Goal: Task Accomplishment & Management: Manage account settings

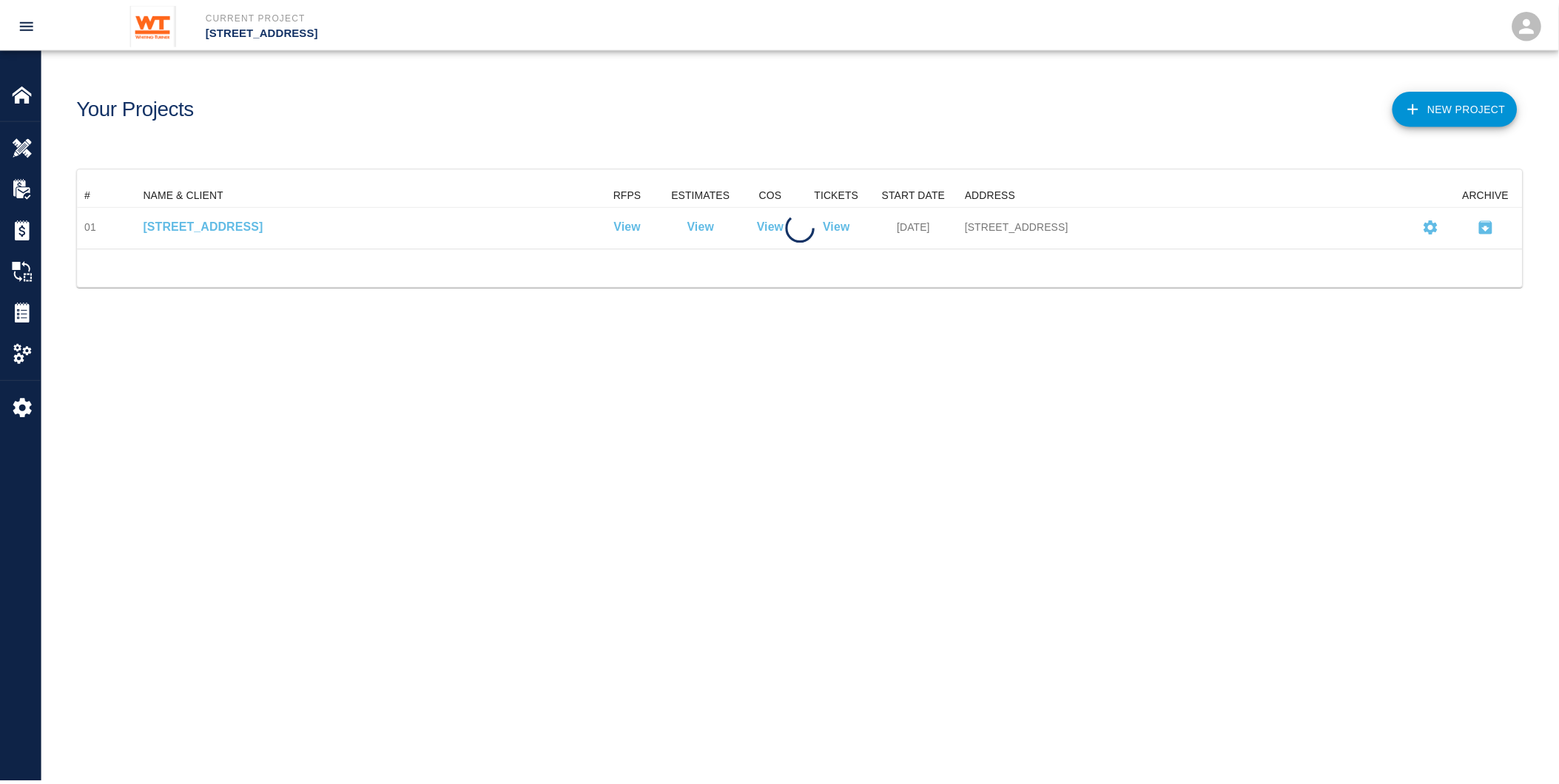
scroll to position [52, 1446]
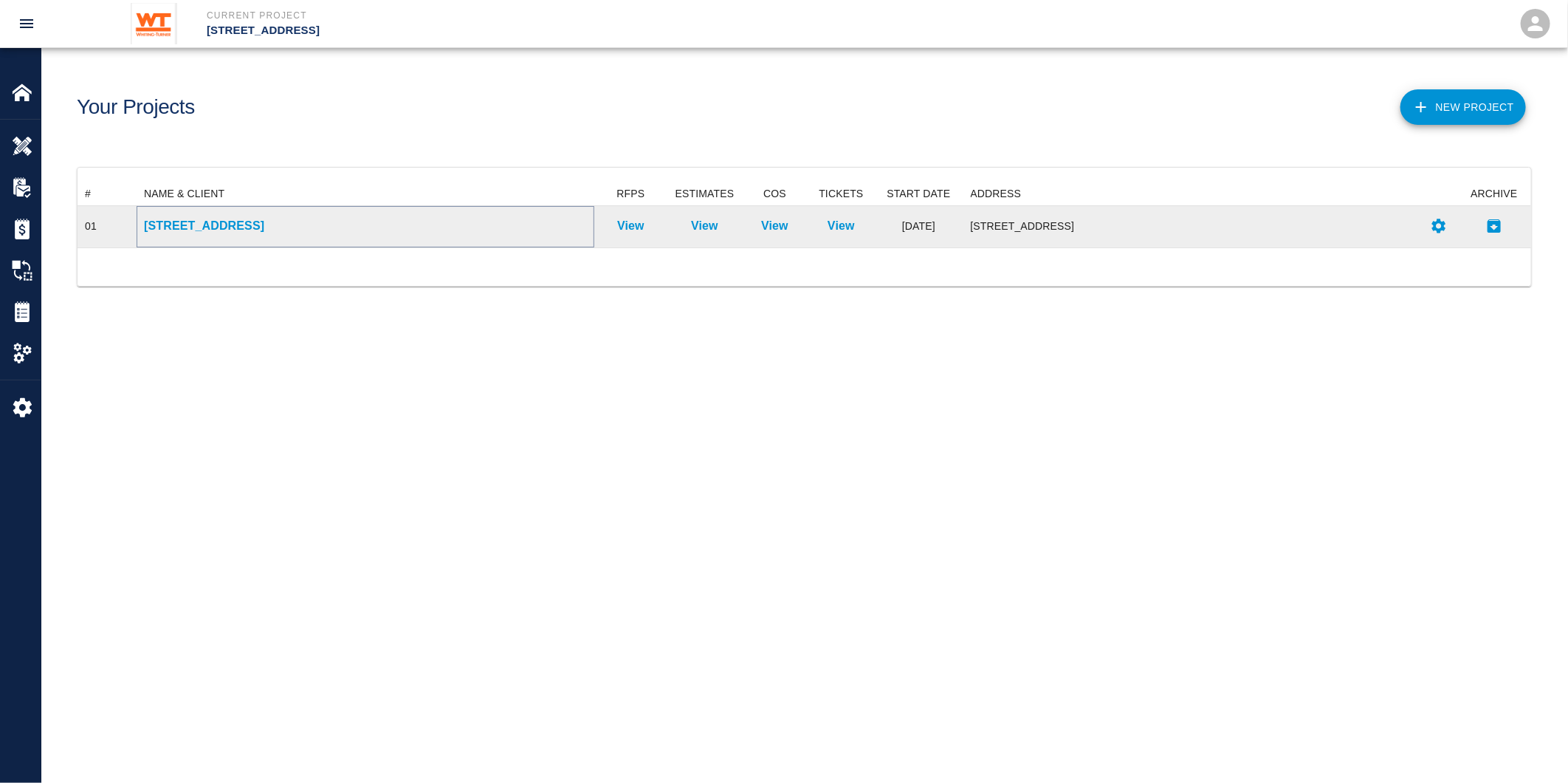
click at [246, 226] on p "[STREET_ADDRESS]" at bounding box center [365, 226] width 443 height 17
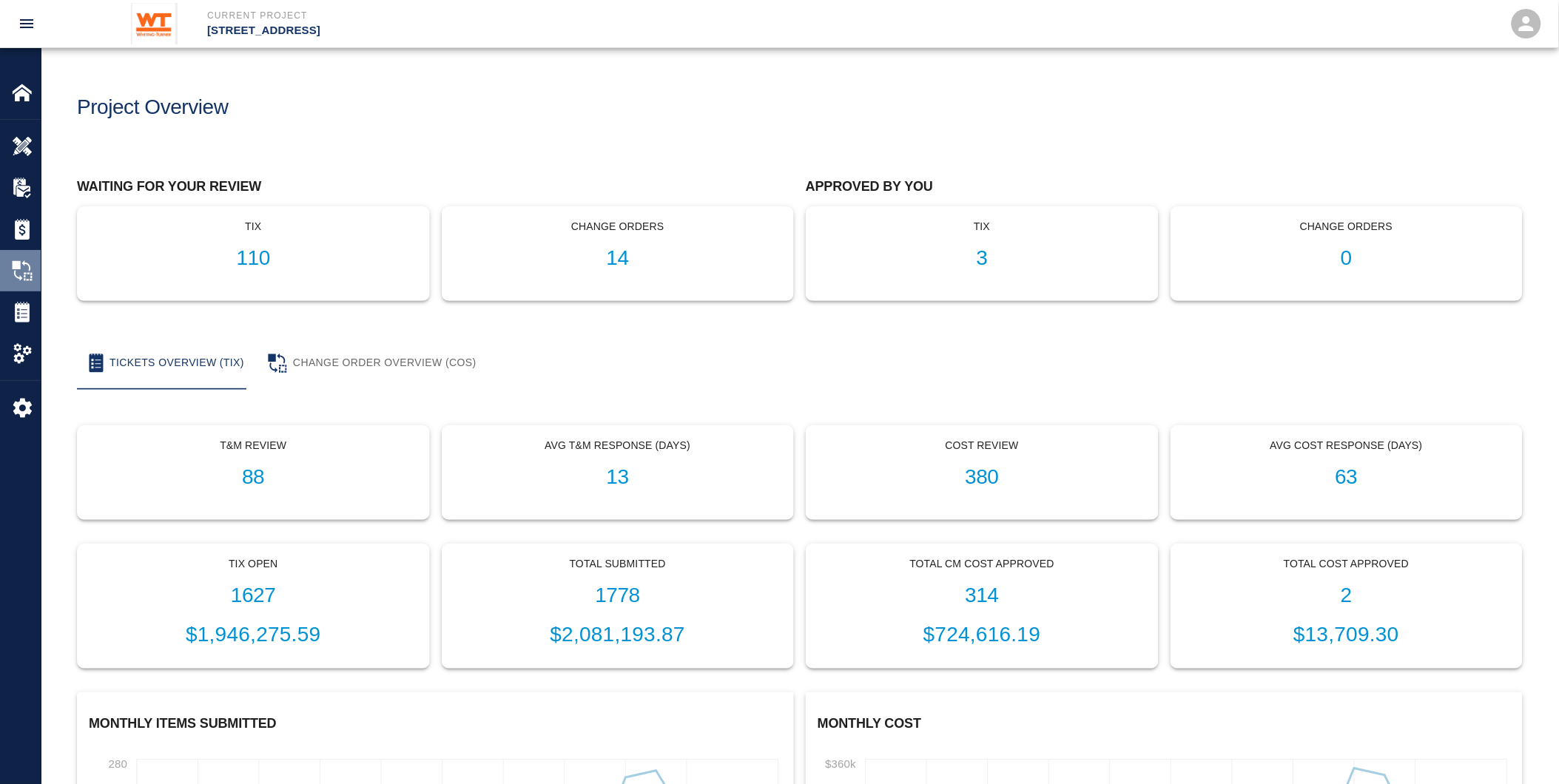
click at [15, 266] on img at bounding box center [21, 270] width 20 height 20
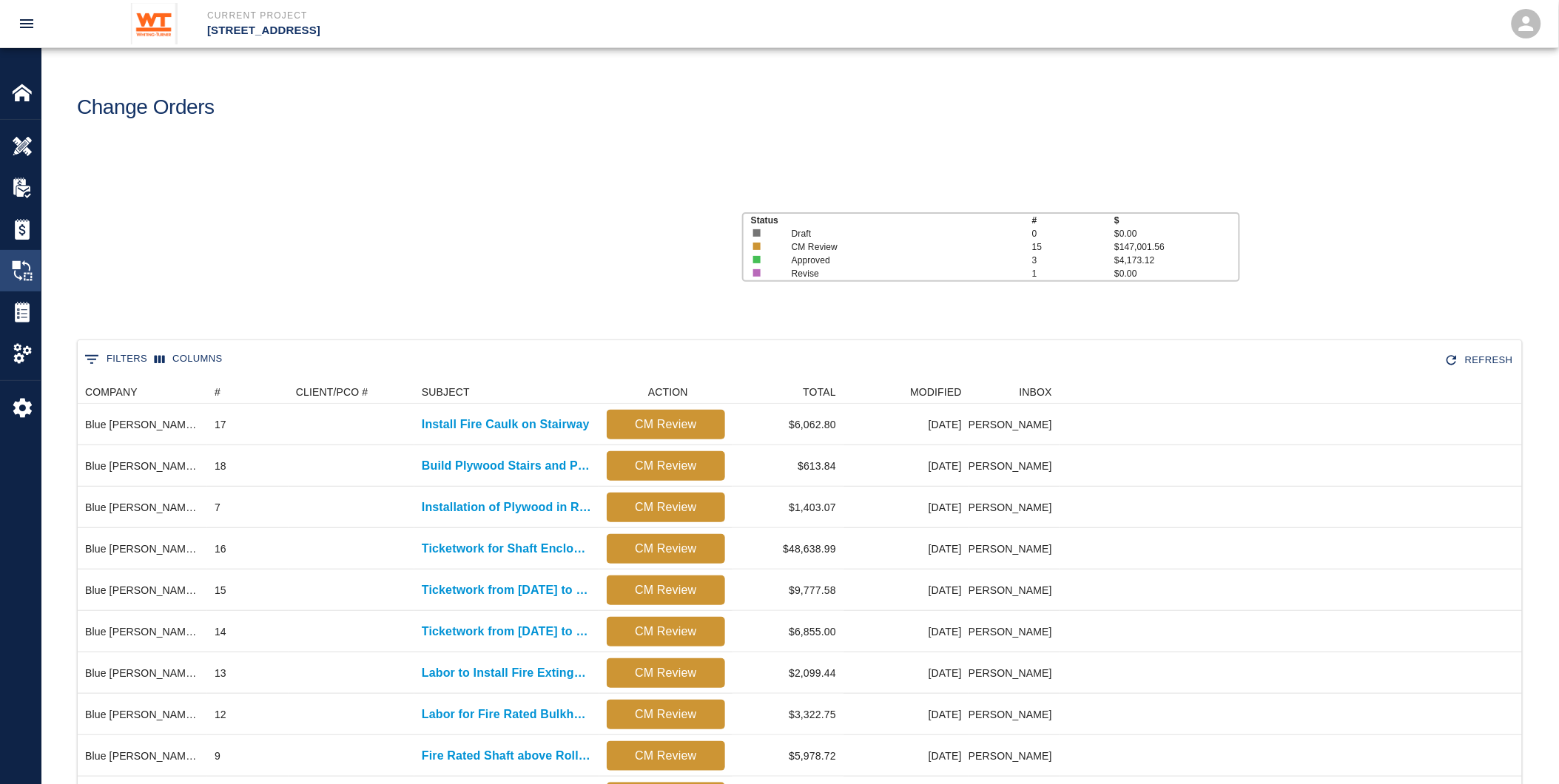
scroll to position [799, 1433]
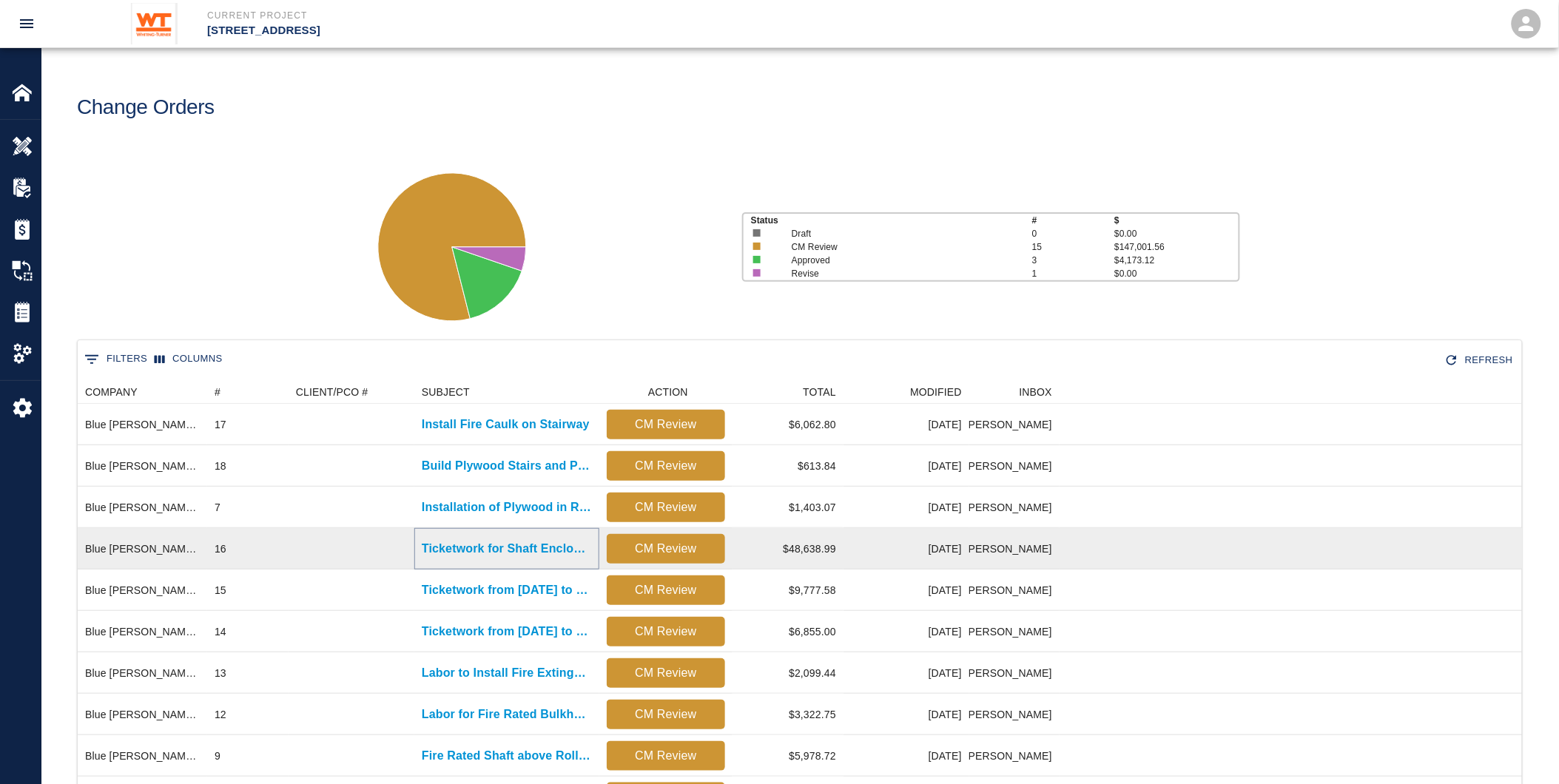
click at [487, 557] on p "Ticketwork for Shaft Enclosure for Gas Pipe" at bounding box center [507, 549] width 170 height 17
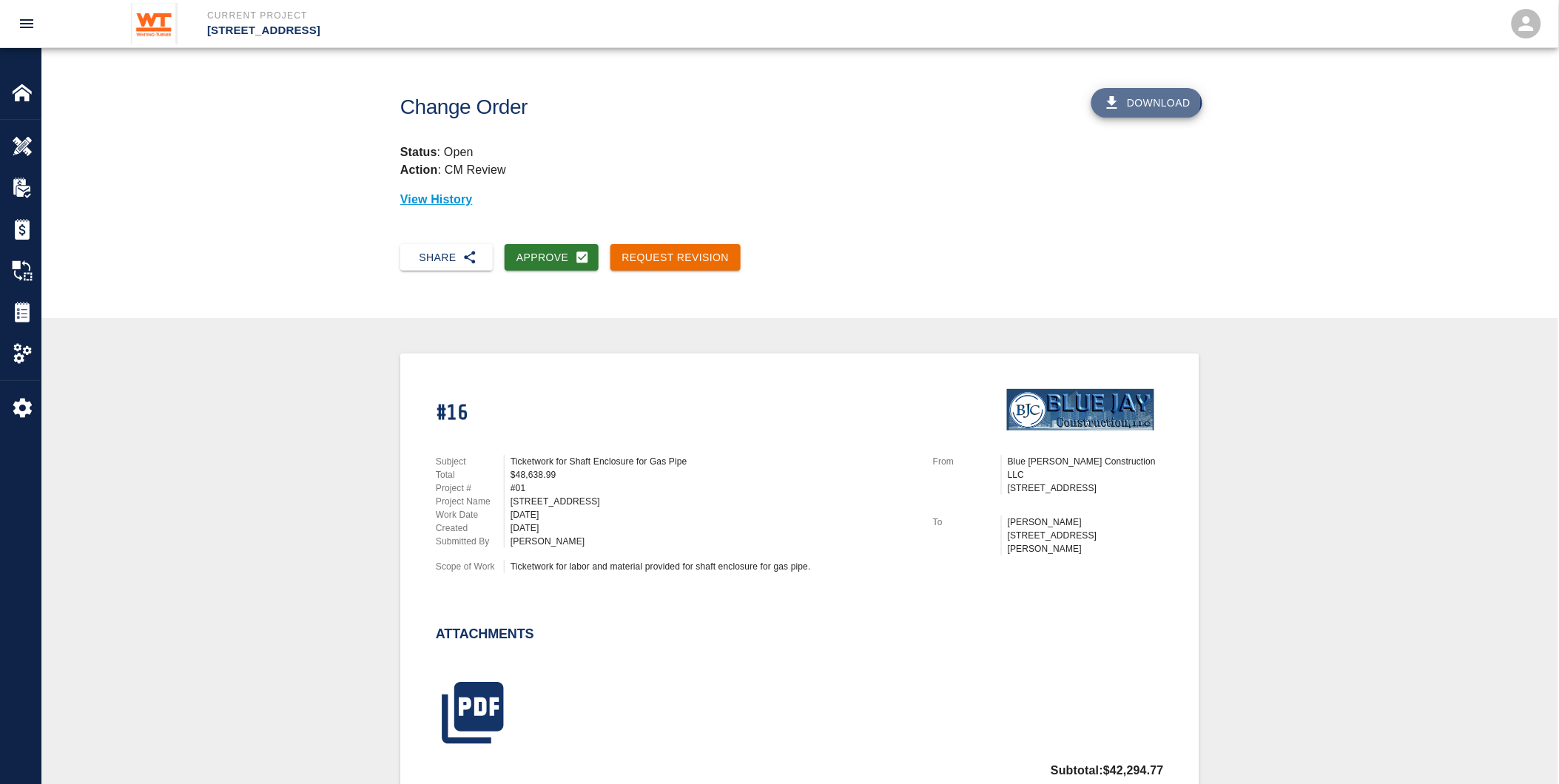
click at [1147, 100] on button "Download" at bounding box center [1146, 103] width 111 height 30
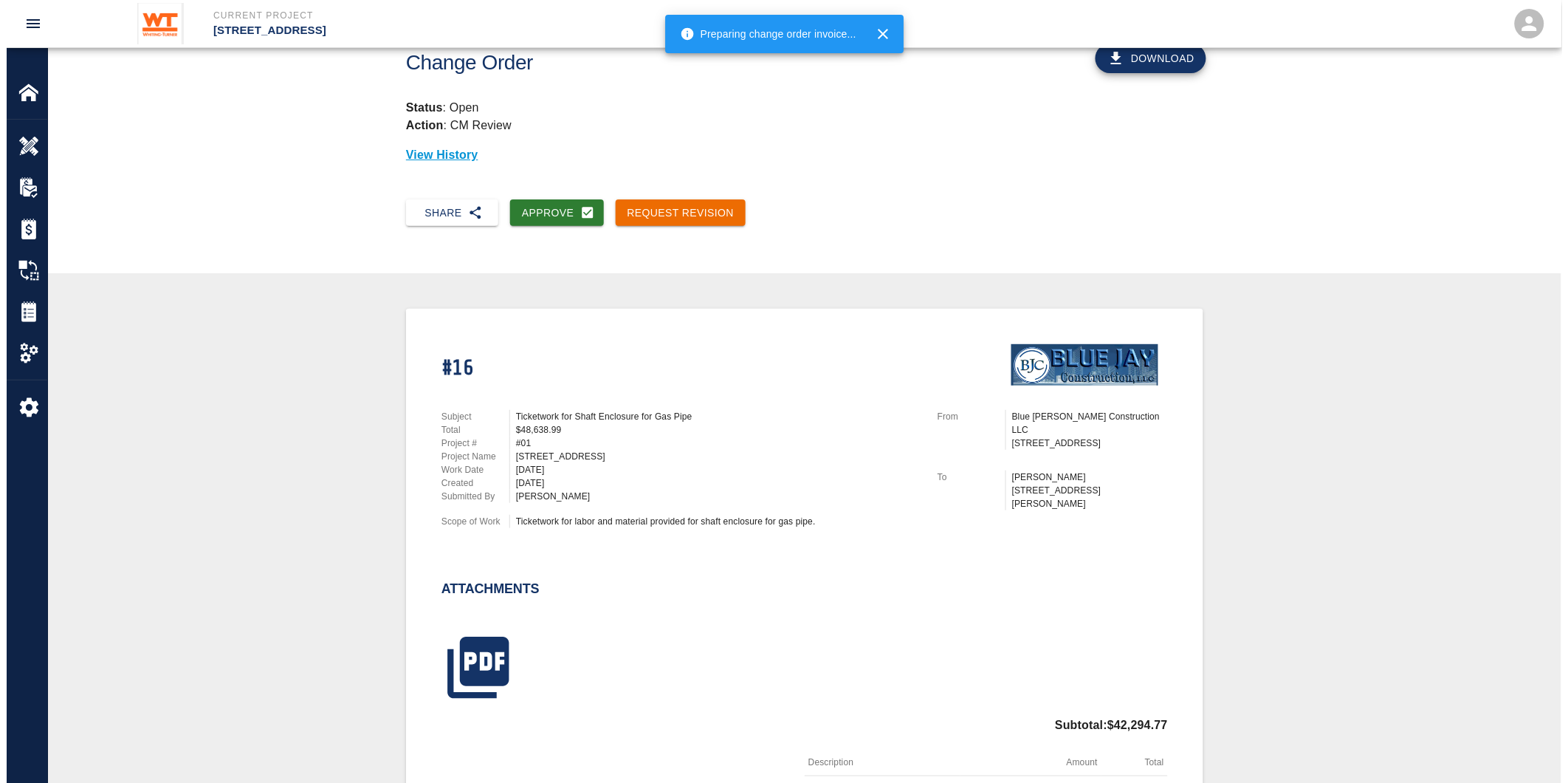
scroll to position [82, 0]
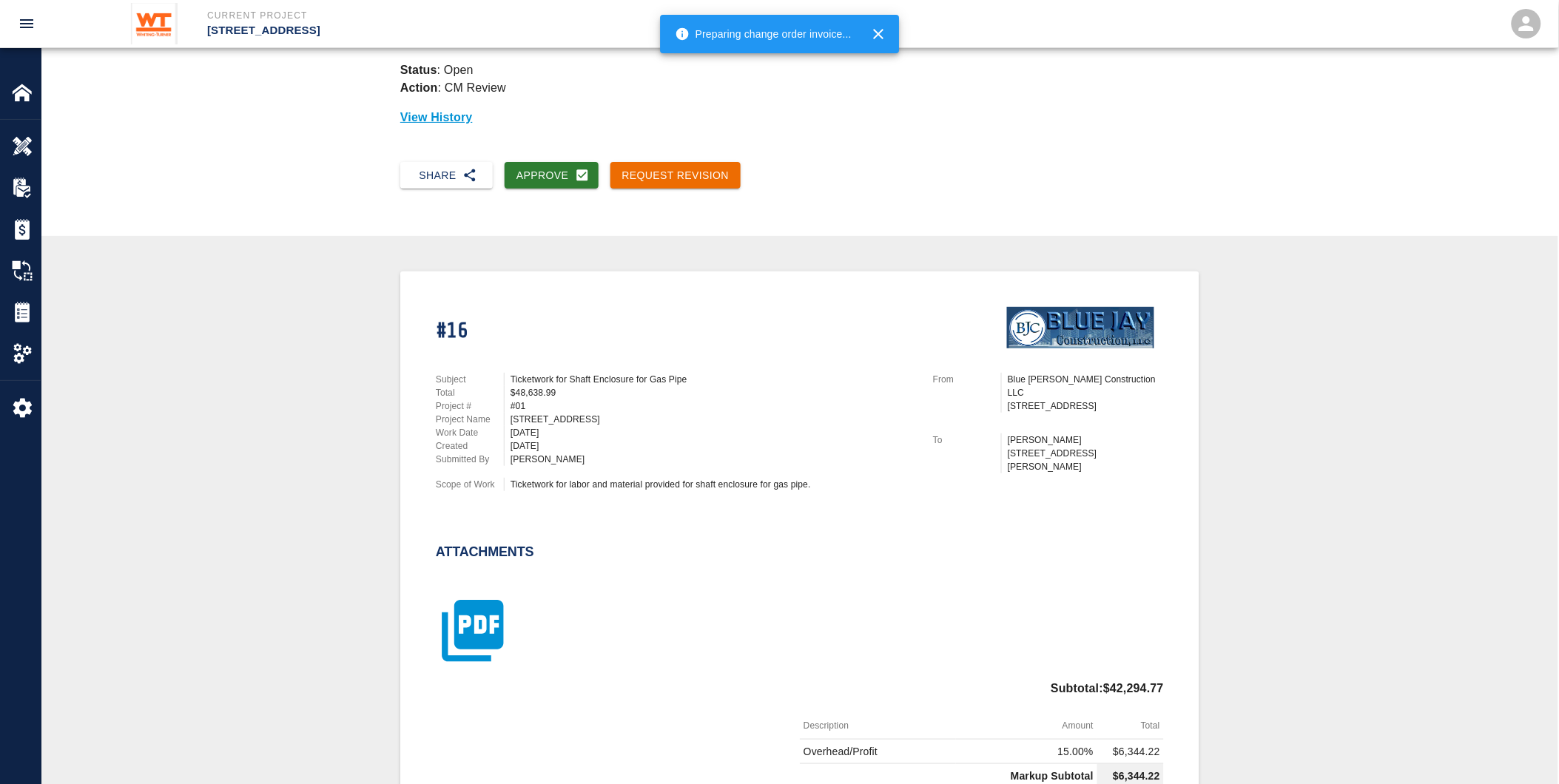
click at [483, 610] on icon "button" at bounding box center [472, 631] width 61 height 61
